Goal: Task Accomplishment & Management: Use online tool/utility

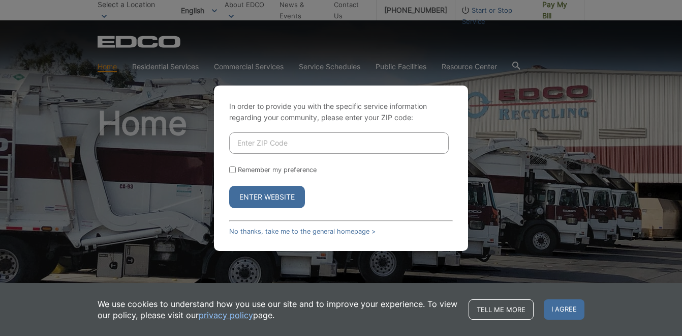
click at [248, 134] on input "Enter ZIP Code" at bounding box center [339, 142] width 220 height 21
type input "92024"
click at [283, 196] on button "Enter Website" at bounding box center [267, 197] width 76 height 22
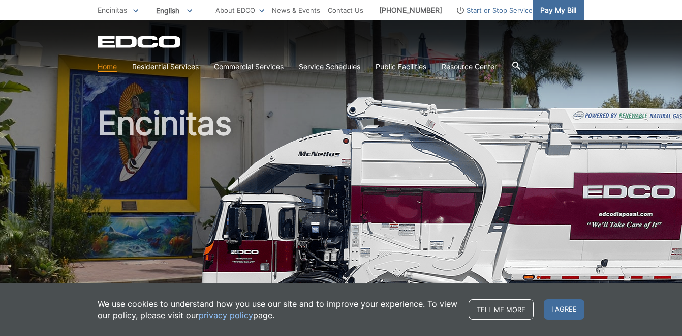
click at [555, 8] on span "Pay My Bill" at bounding box center [558, 10] width 36 height 11
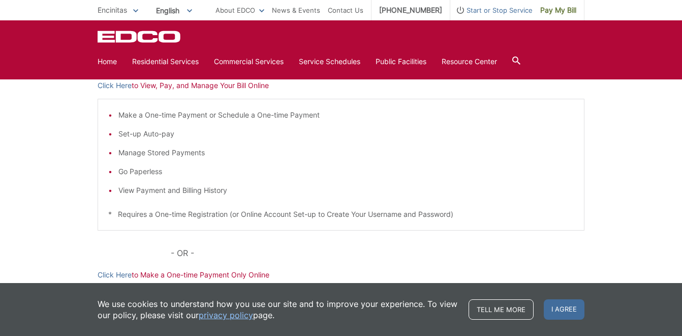
scroll to position [169, 0]
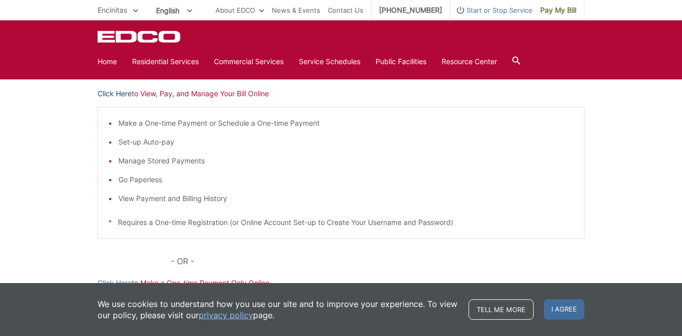
click at [126, 91] on link "Click Here" at bounding box center [115, 93] width 34 height 11
